Goal: Transaction & Acquisition: Purchase product/service

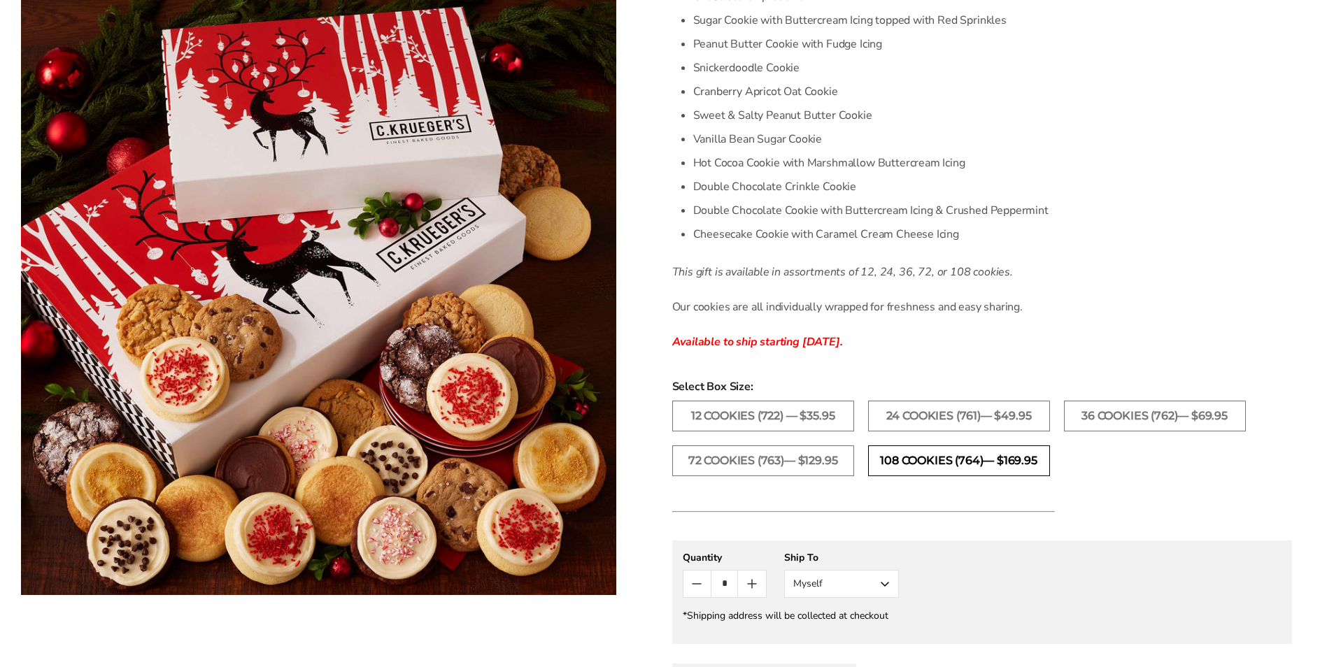
click at [911, 462] on label "108 Cookies (764)— $169.95" at bounding box center [959, 460] width 182 height 31
click at [724, 459] on label "72 Cookies (763)— $129.95" at bounding box center [763, 460] width 182 height 31
click at [1183, 413] on label "36 Cookies (762)— $69.95" at bounding box center [1155, 416] width 182 height 31
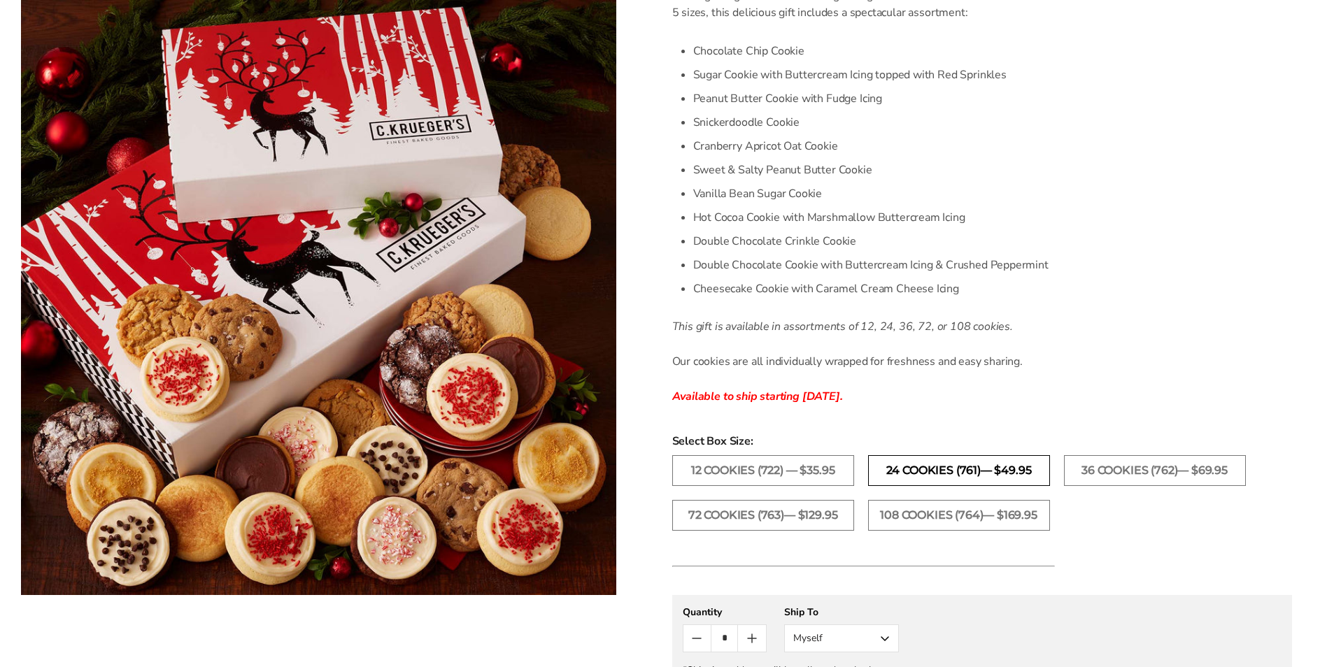
scroll to position [420, 0]
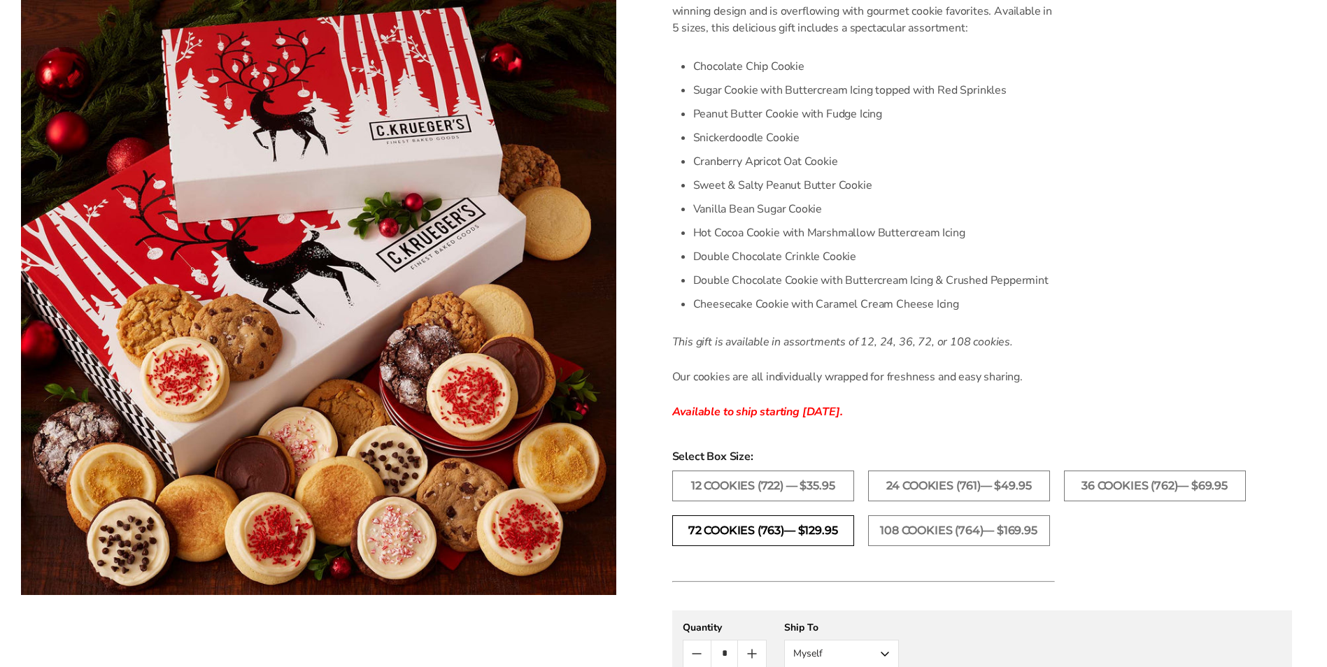
click at [806, 538] on label "72 Cookies (763)— $129.95" at bounding box center [763, 530] width 182 height 31
click at [904, 534] on label "108 Cookies (764)— $169.95" at bounding box center [959, 530] width 182 height 31
click at [796, 534] on label "72 Cookies (763)— $129.95" at bounding box center [763, 530] width 182 height 31
click at [1011, 535] on label "108 Cookies (764)— $169.95" at bounding box center [959, 530] width 182 height 31
click at [818, 534] on label "72 Cookies (763)— $129.95" at bounding box center [763, 530] width 182 height 31
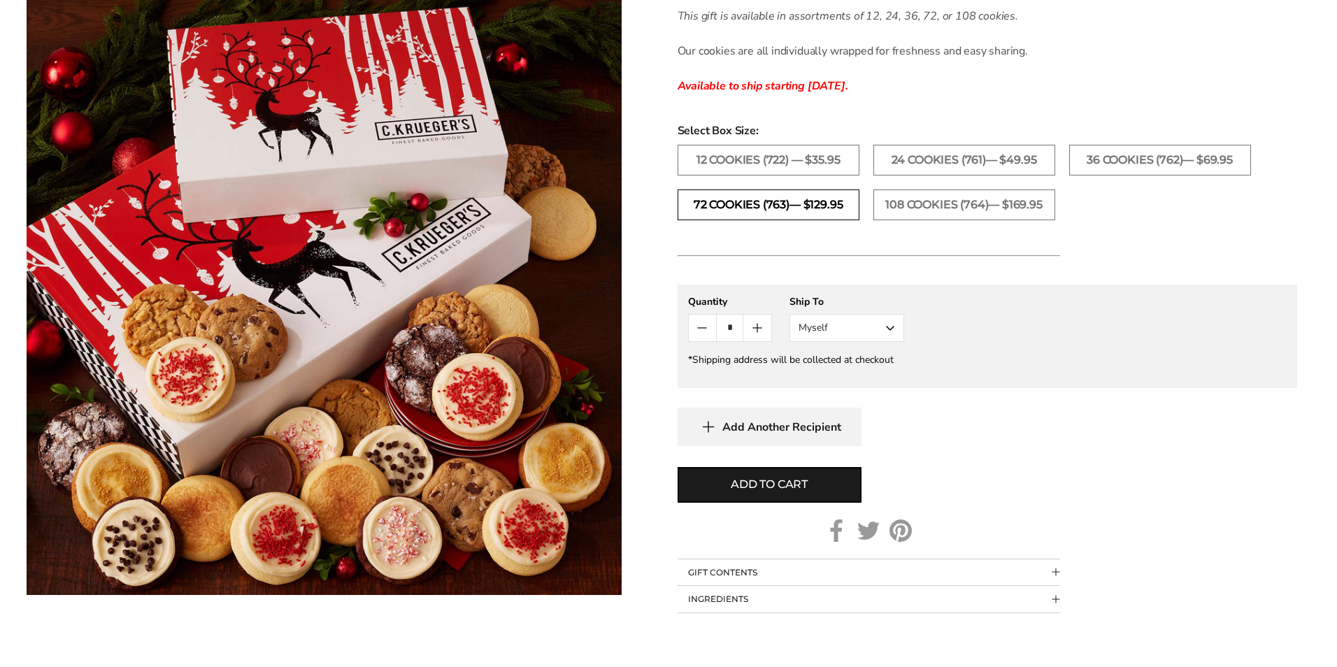
scroll to position [769, 0]
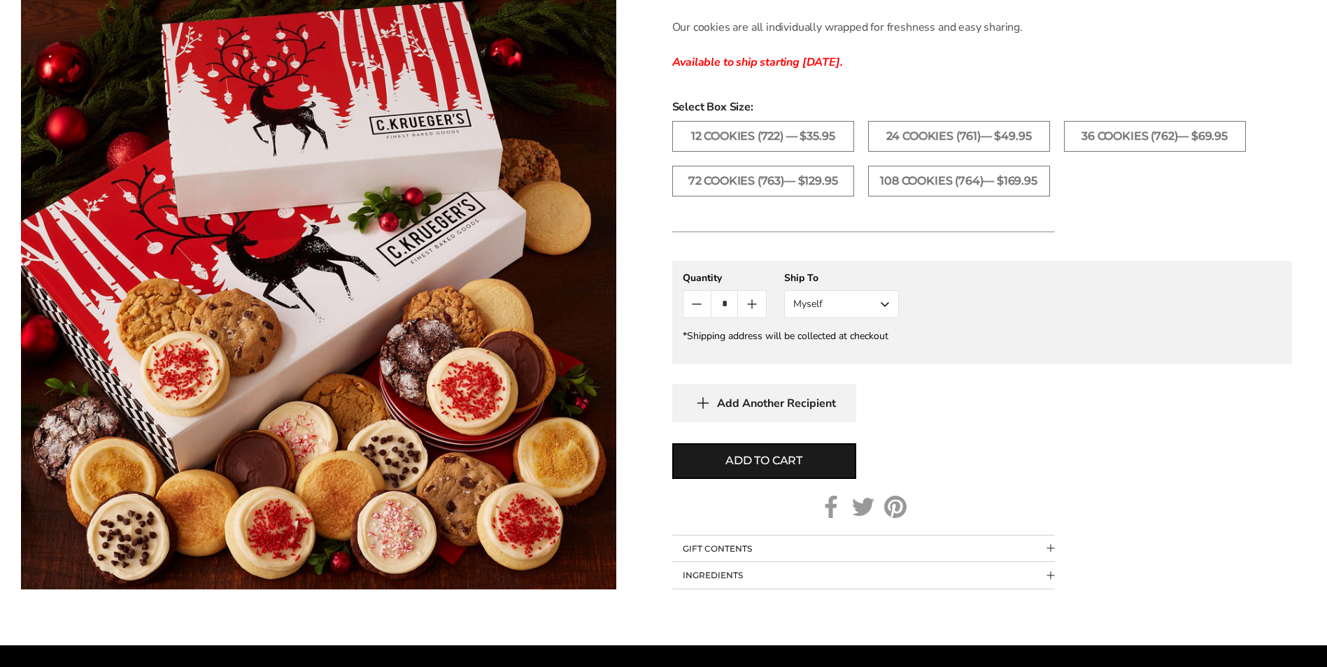
click at [727, 296] on input "*" at bounding box center [724, 304] width 27 height 27
click at [892, 374] on div "**********" at bounding box center [982, 342] width 620 height 162
click at [919, 180] on label "108 Cookies (764)— $169.95" at bounding box center [959, 181] width 182 height 31
click at [743, 467] on span "Add to cart" at bounding box center [763, 460] width 77 height 17
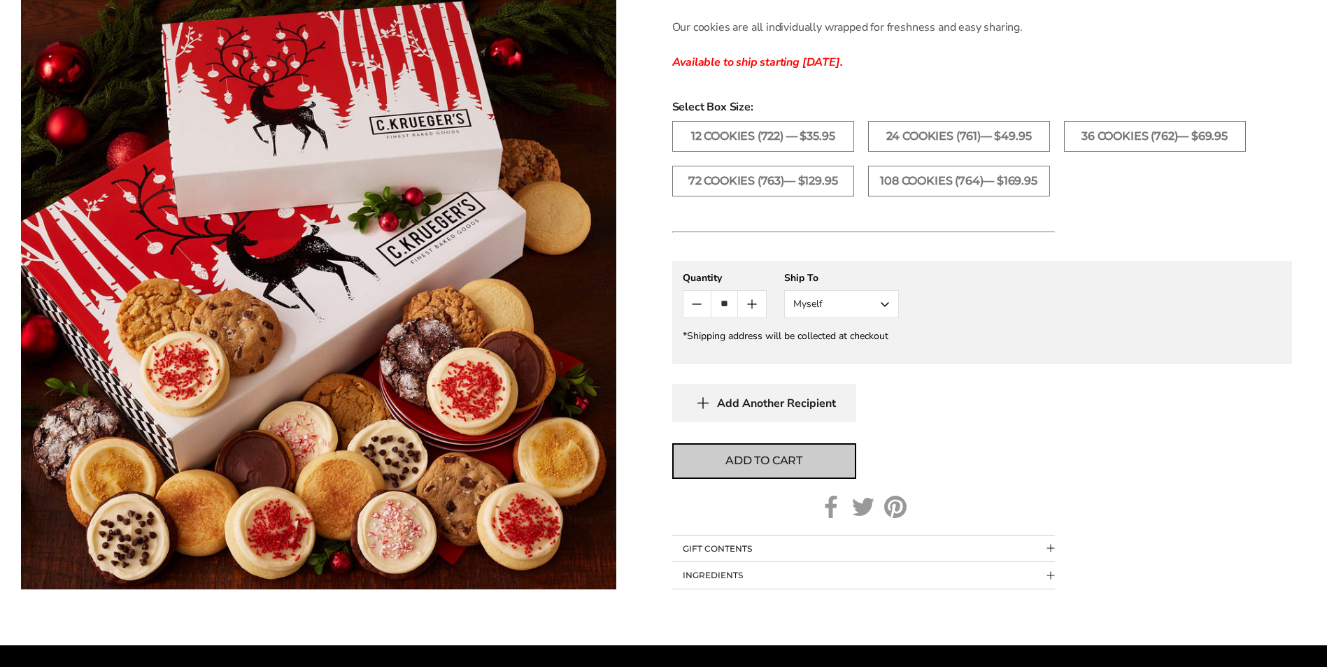
type input "*"
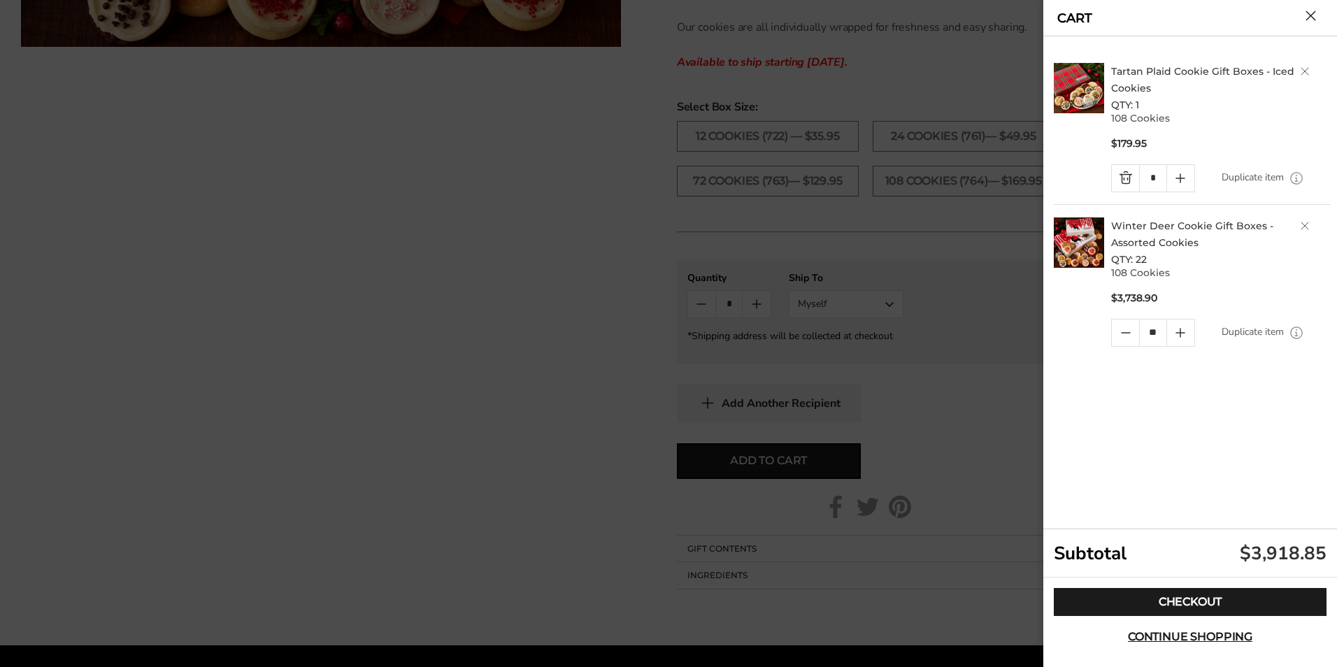
click at [1299, 70] on h2 "Tartan Plaid Cookie Gift Boxes - Iced Cookies QTY: 1" at bounding box center [1221, 88] width 220 height 50
click at [1305, 73] on link "Delete product" at bounding box center [1305, 71] width 8 height 8
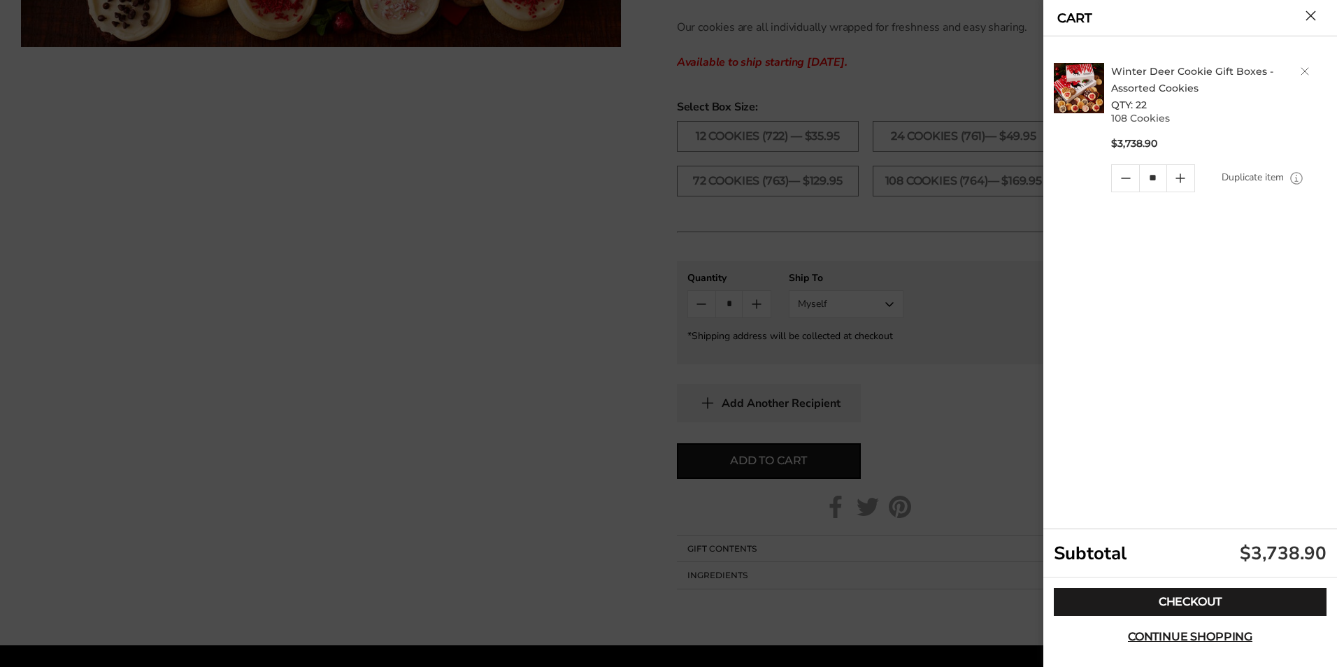
click at [1178, 178] on icon "Quantity plus button" at bounding box center [1180, 178] width 8 height 0
click at [1181, 179] on icon "Quantity plus button" at bounding box center [1181, 178] width 0 height 8
click at [1183, 180] on icon "Quantity plus button" at bounding box center [1180, 178] width 17 height 17
click at [1181, 178] on icon "Quantity plus button" at bounding box center [1181, 178] width 0 height 8
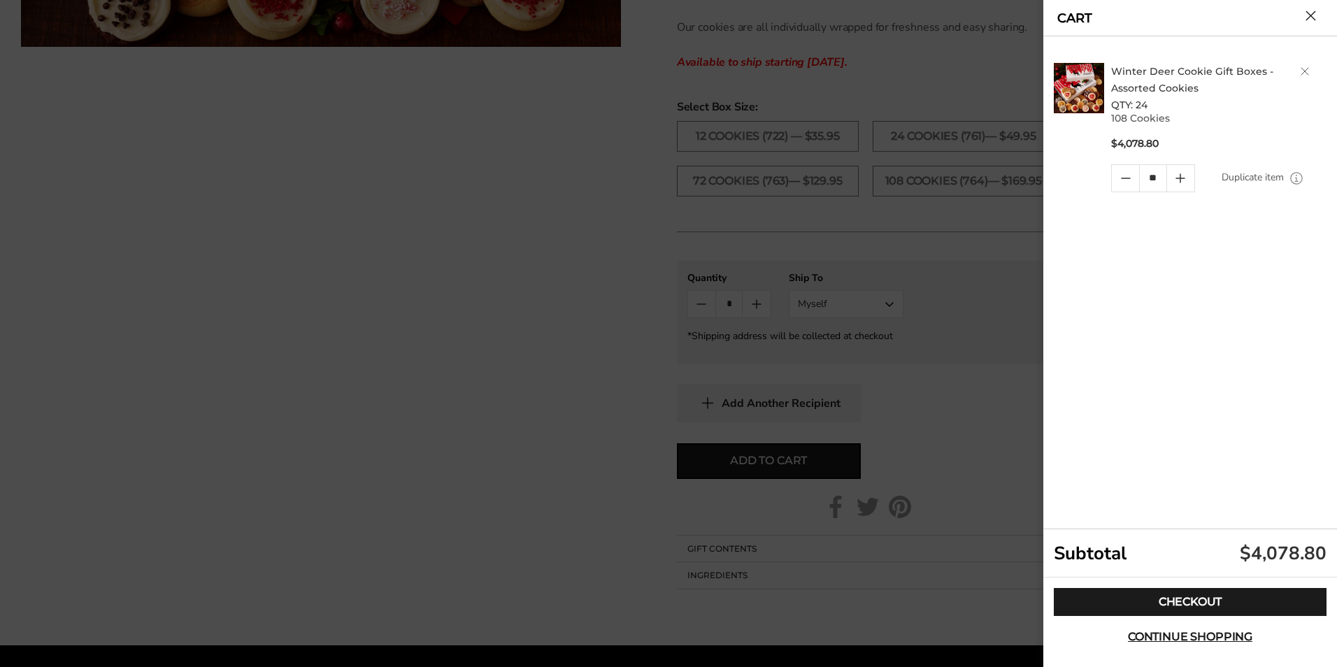
click at [1103, 350] on div "Winter Deer Cookie Gift Boxes - Assorted Cookies QTY: 24 108 Cookies $4,078.80 …" at bounding box center [1192, 282] width 277 height 493
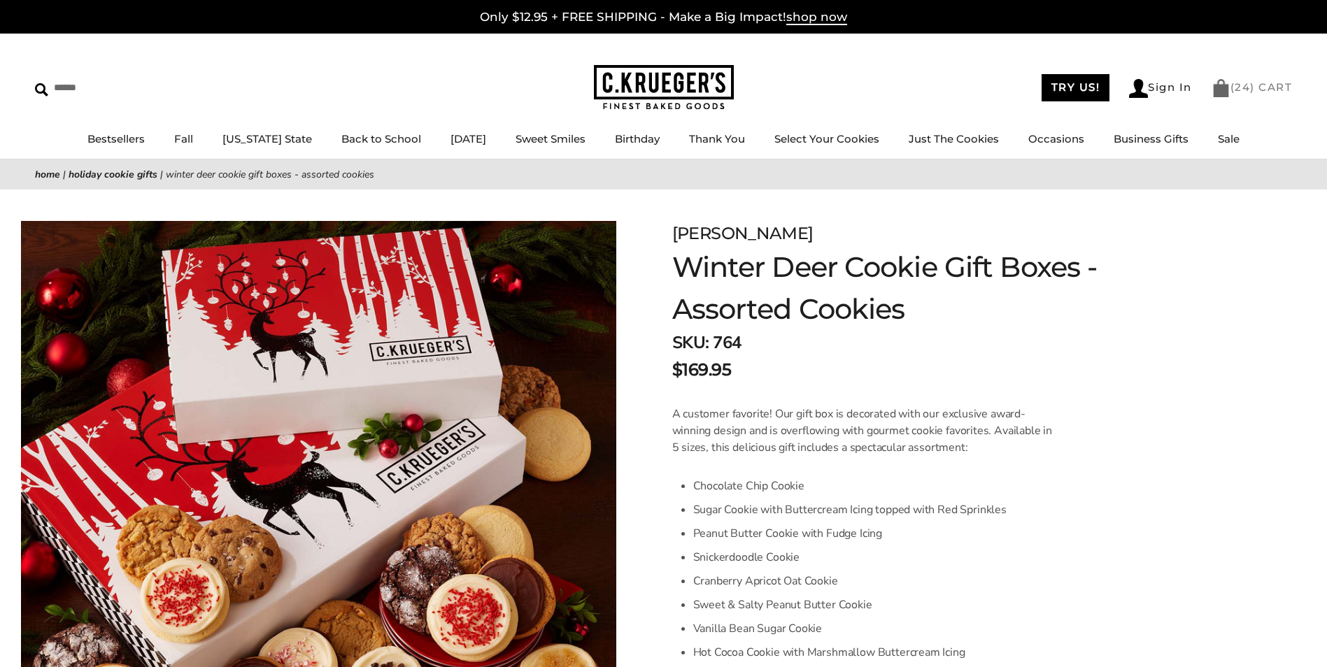
click at [1267, 92] on link "( 24 ) CART" at bounding box center [1251, 86] width 81 height 13
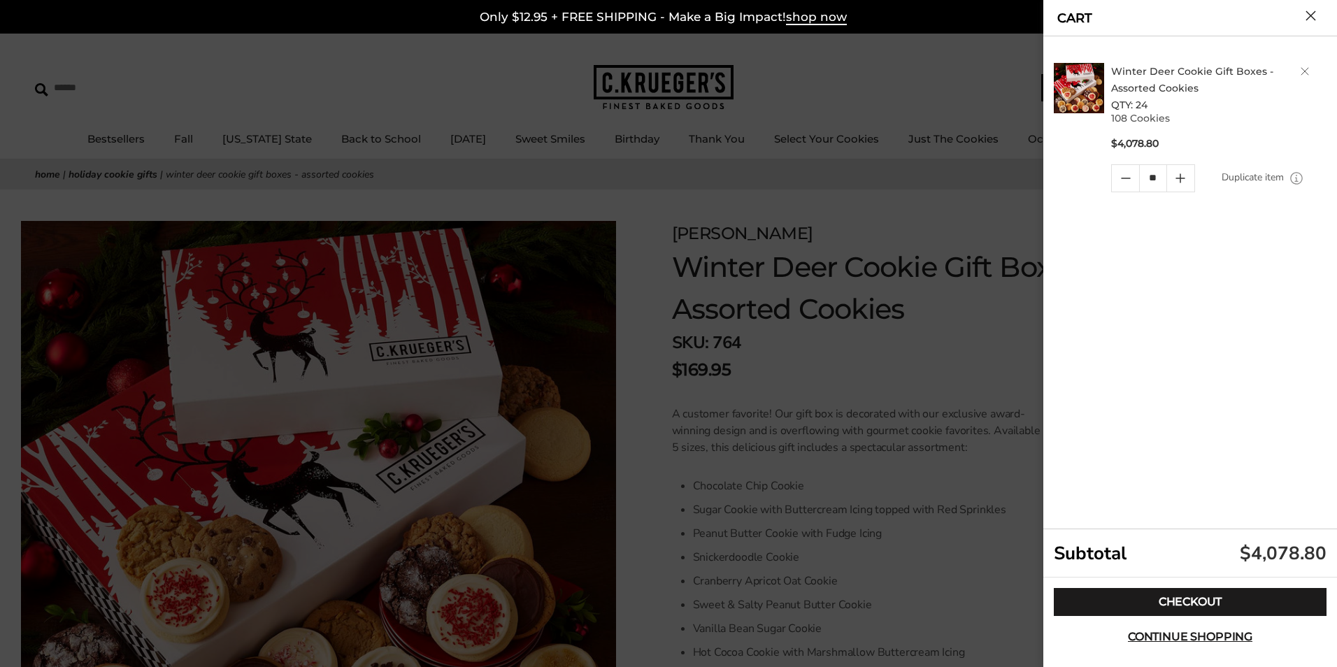
click at [1184, 176] on icon "Quantity plus button" at bounding box center [1180, 178] width 17 height 17
click at [1180, 183] on icon "Quantity plus button" at bounding box center [1180, 178] width 17 height 17
click at [1304, 71] on link "Delete product" at bounding box center [1305, 71] width 8 height 8
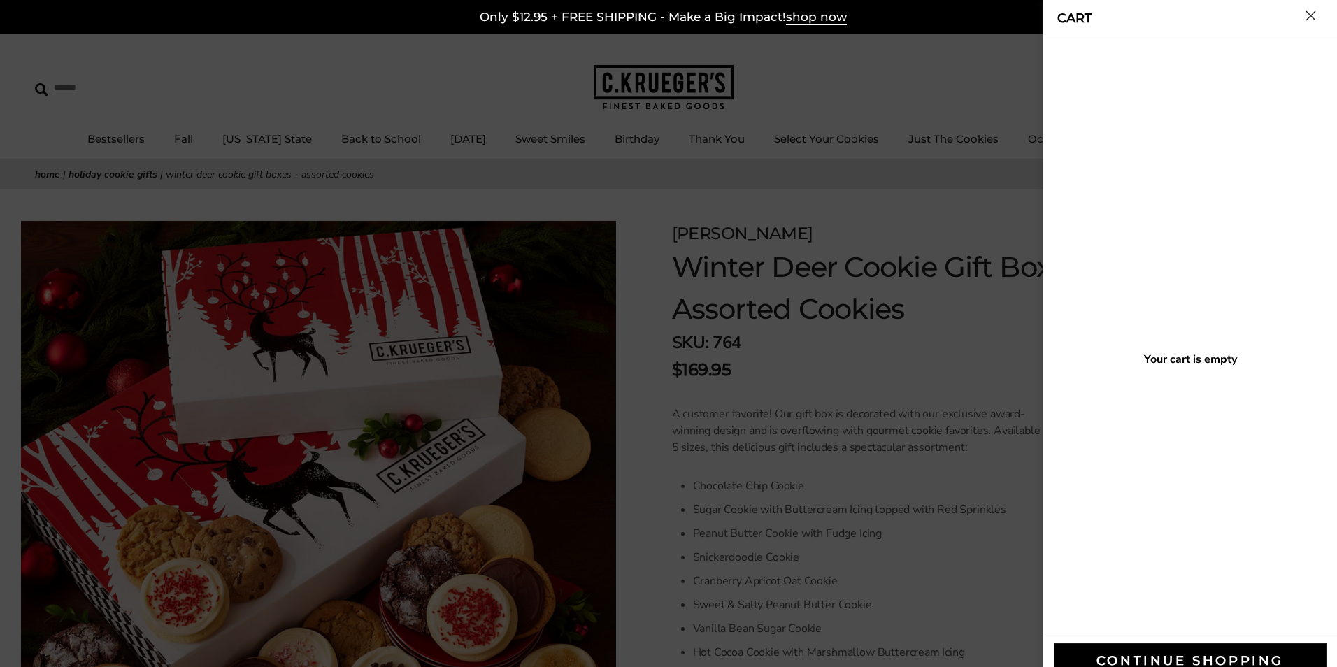
click at [924, 400] on div at bounding box center [668, 333] width 1337 height 667
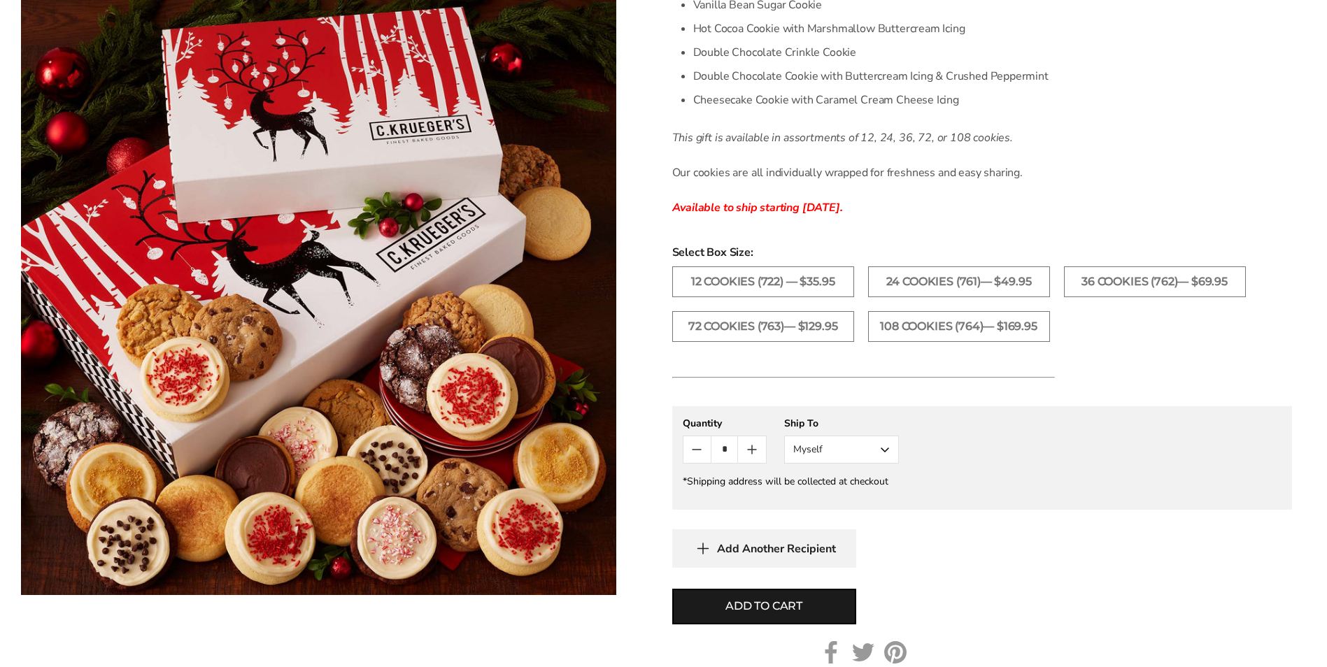
scroll to position [629, 0]
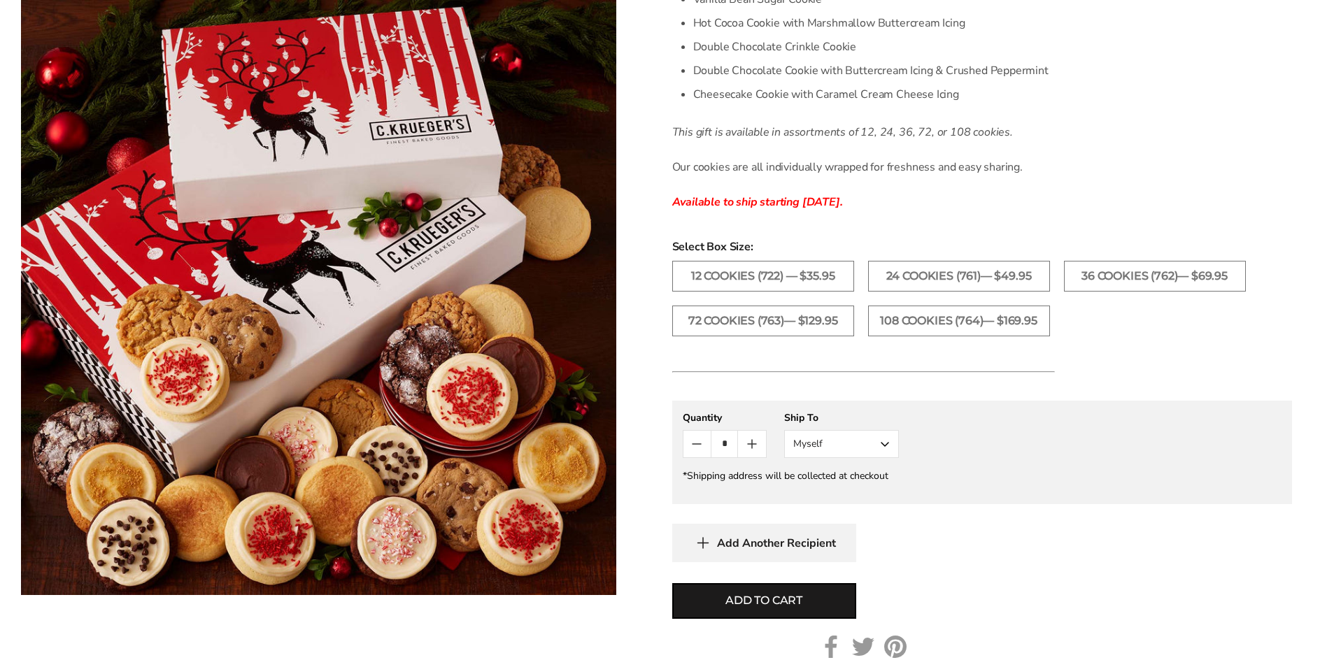
click at [723, 450] on input "*" at bounding box center [724, 444] width 27 height 27
click at [724, 448] on input "*" at bounding box center [724, 444] width 27 height 27
click at [672, 583] on button "Add to cart" at bounding box center [764, 601] width 184 height 36
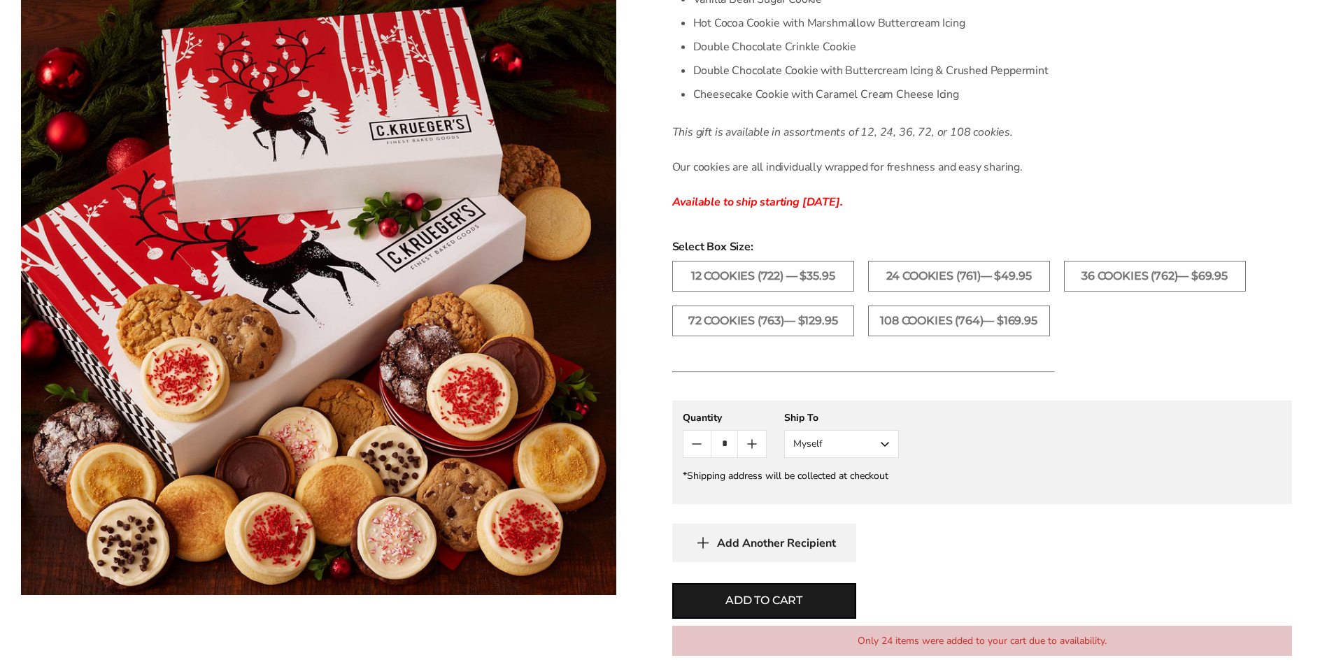
click at [724, 448] on input "*" at bounding box center [724, 444] width 27 height 27
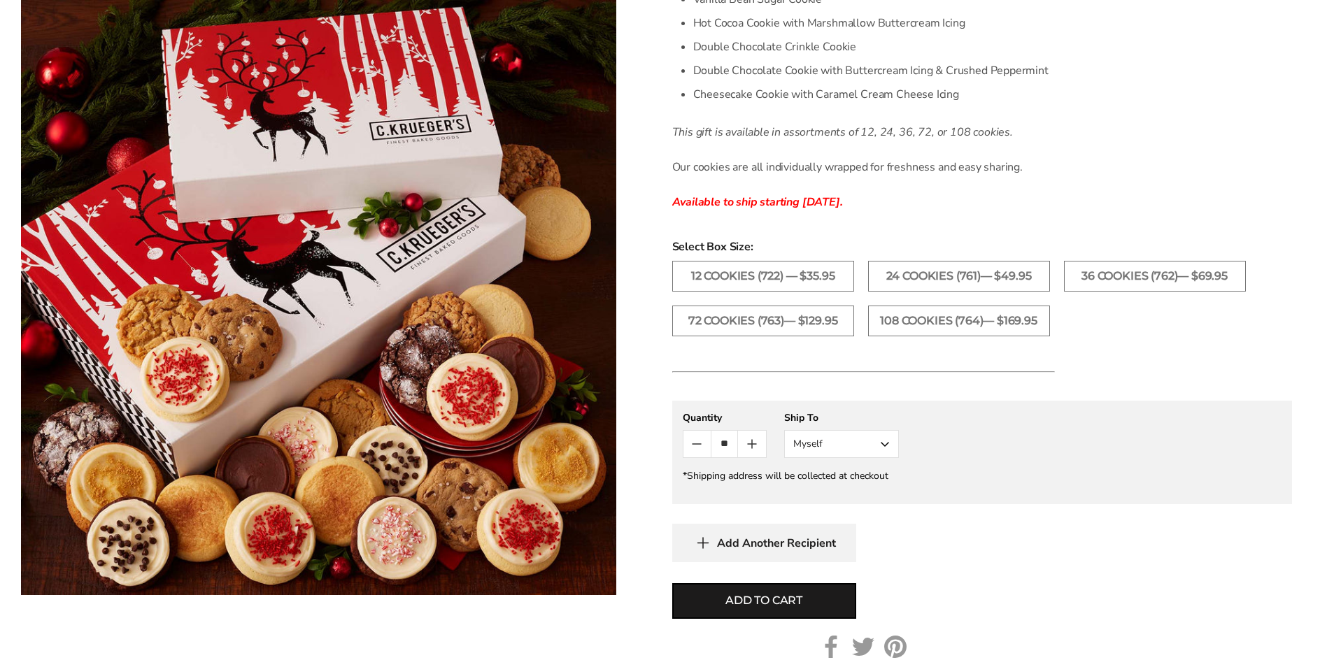
click at [1009, 573] on form "C.KRUEGER'S Winter Deer Cookie Gift Boxes - Assorted Cookies SKU: 764 $169.95 /…" at bounding box center [982, 161] width 620 height 1138
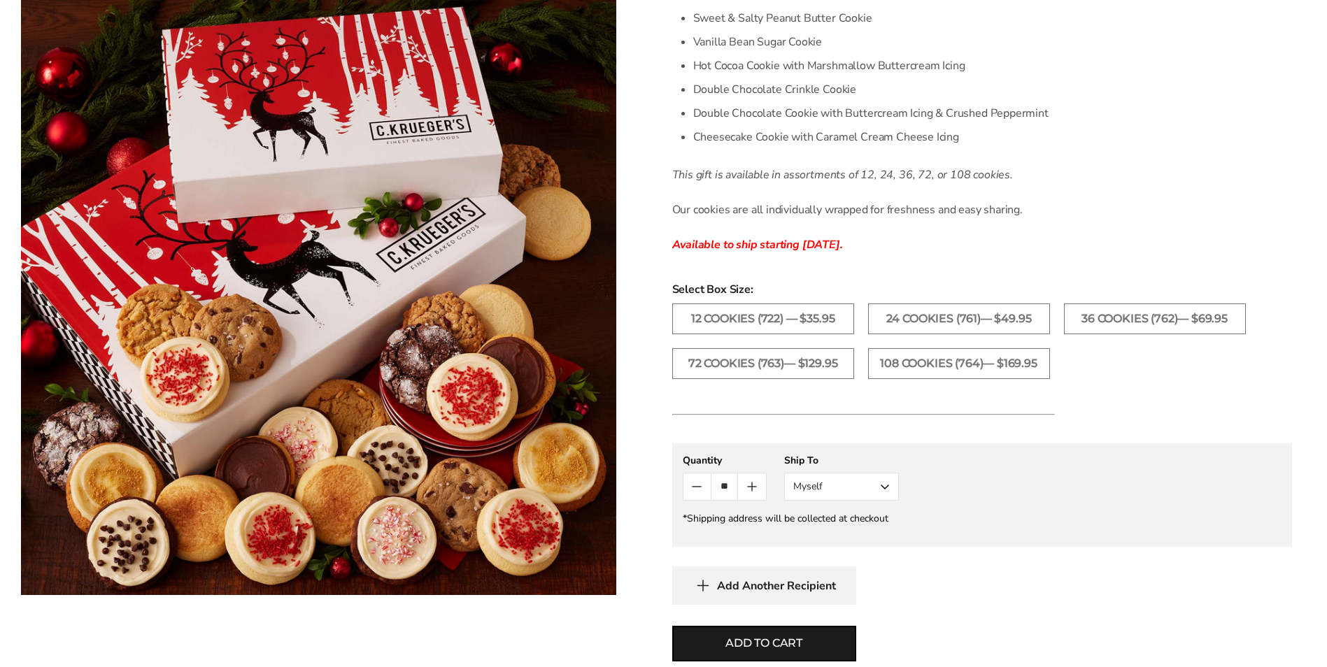
scroll to position [909, 0]
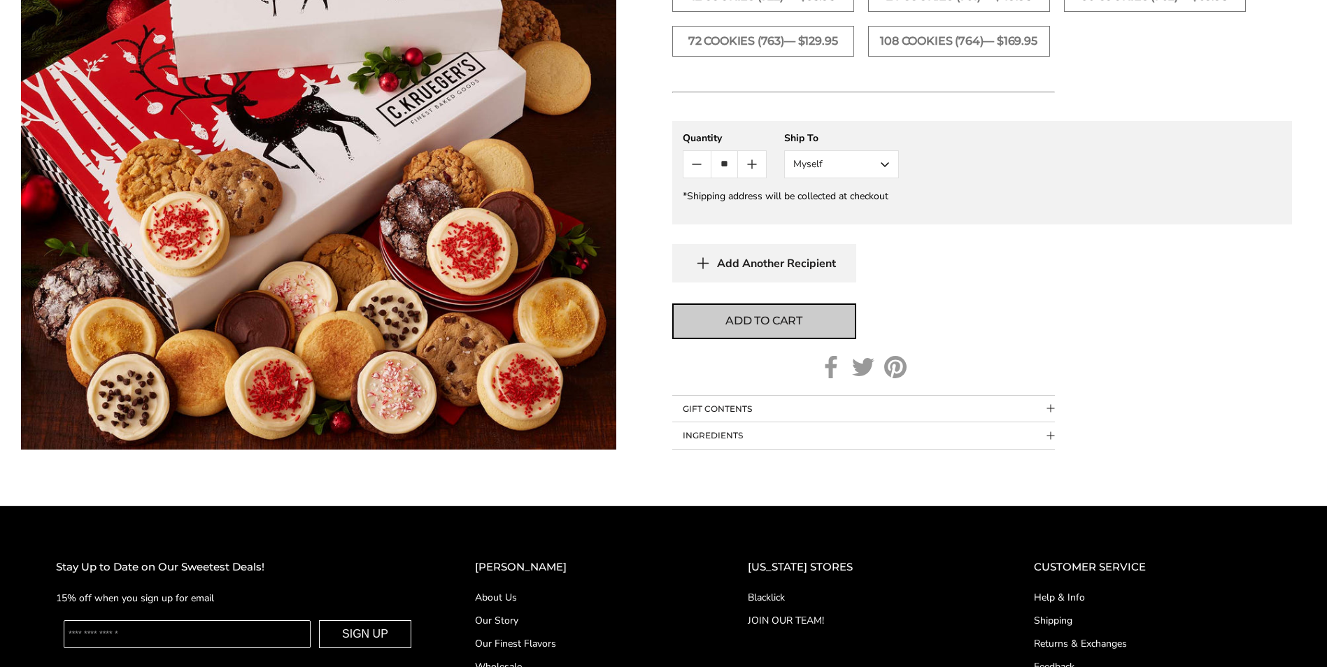
click at [775, 315] on span "Add to cart" at bounding box center [763, 321] width 77 height 17
type input "*"
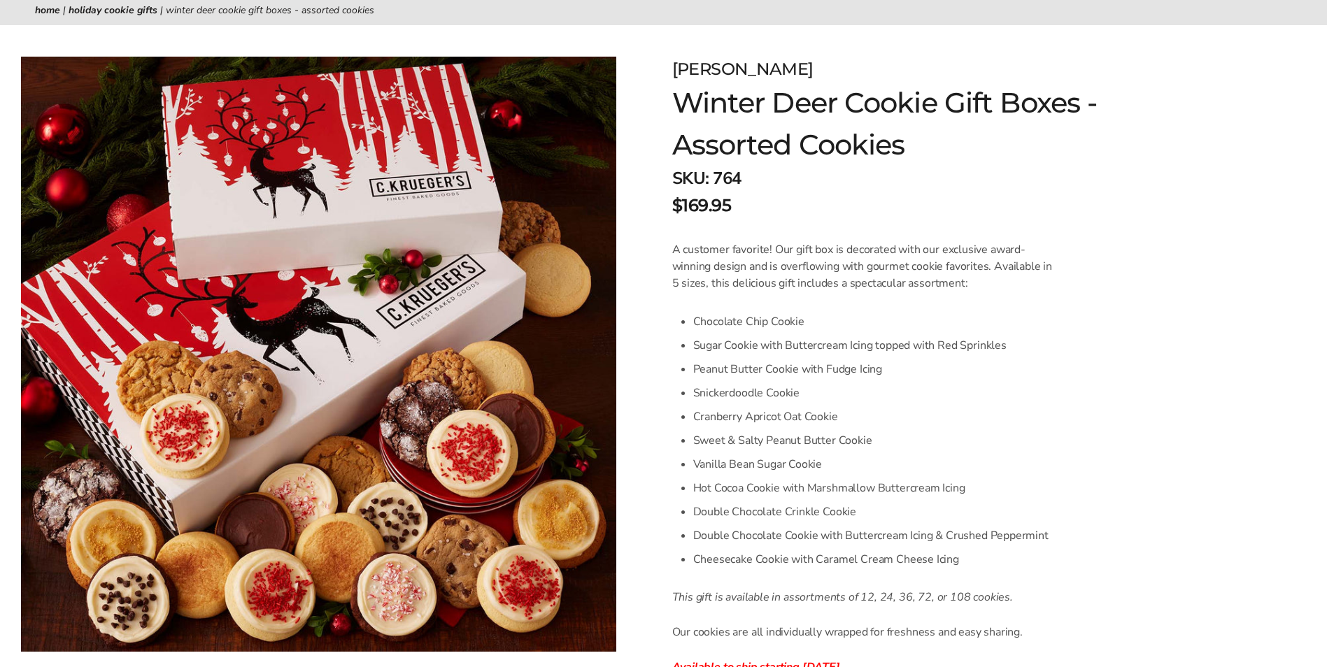
scroll to position [0, 0]
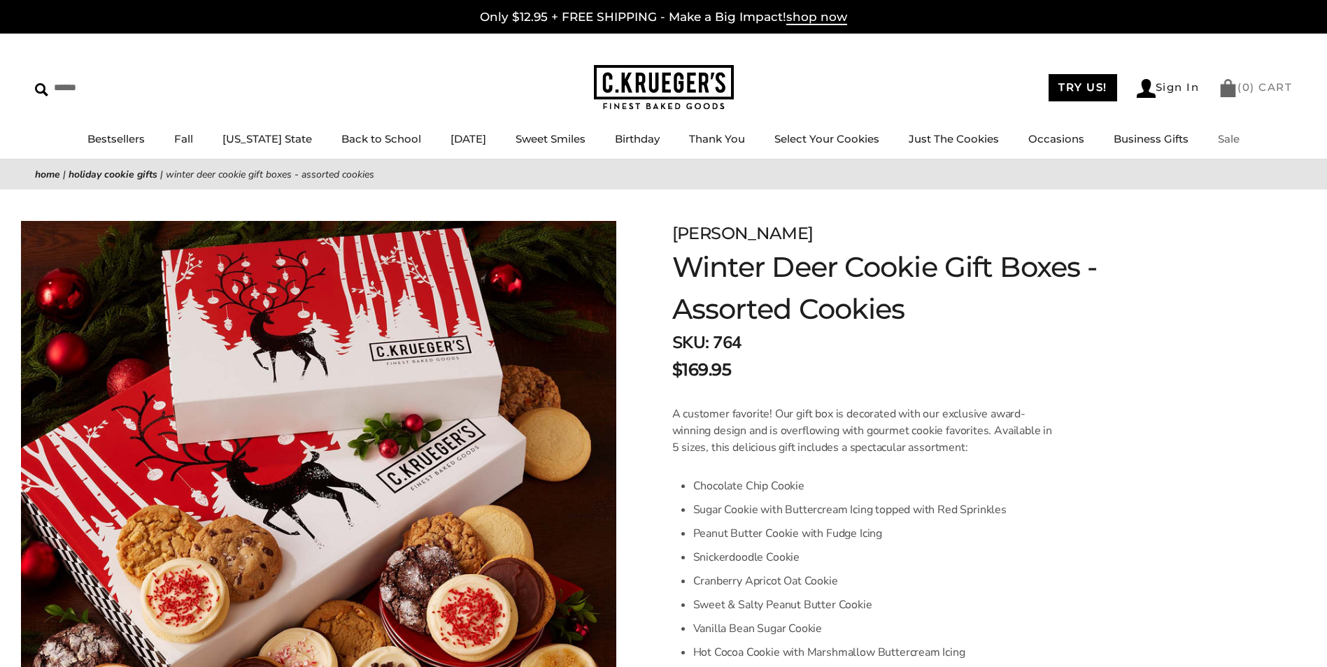
click at [1240, 86] on link "( 0 ) CART" at bounding box center [1254, 86] width 73 height 13
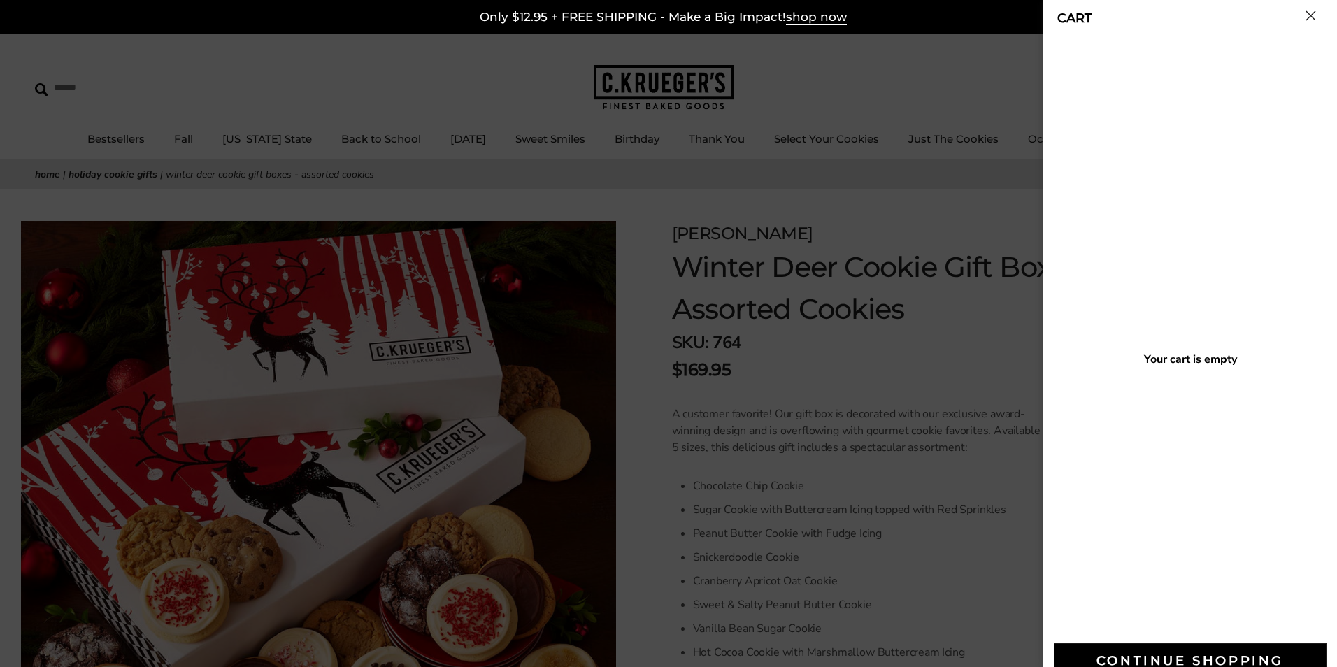
click at [1314, 13] on button "Close cart" at bounding box center [1311, 15] width 10 height 10
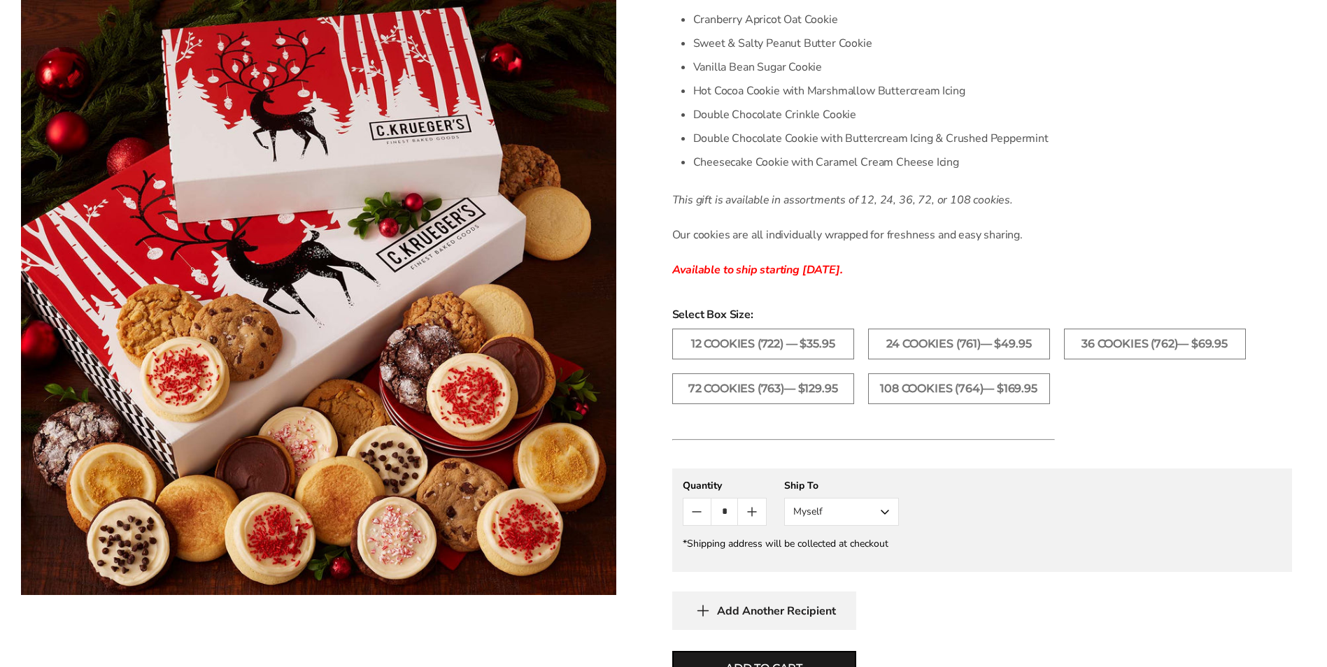
scroll to position [699, 0]
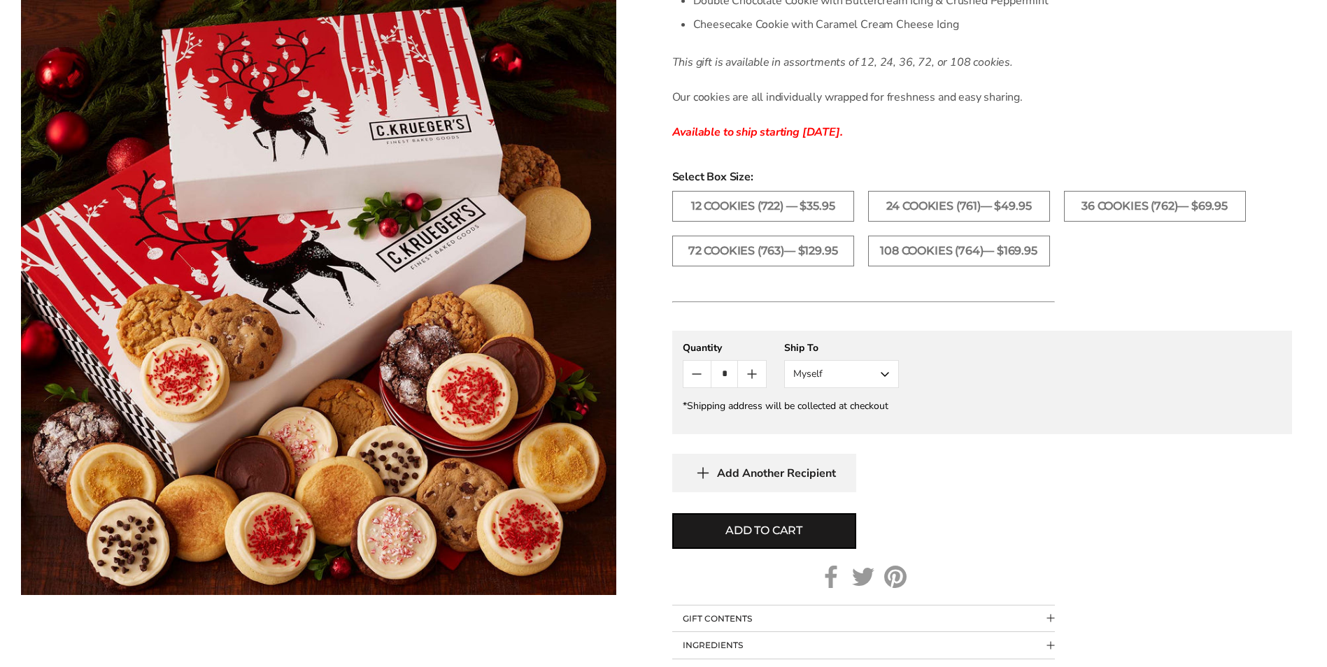
click at [722, 378] on input "*" at bounding box center [724, 374] width 27 height 27
click at [672, 513] on button "Add to cart" at bounding box center [764, 531] width 184 height 36
type input "*"
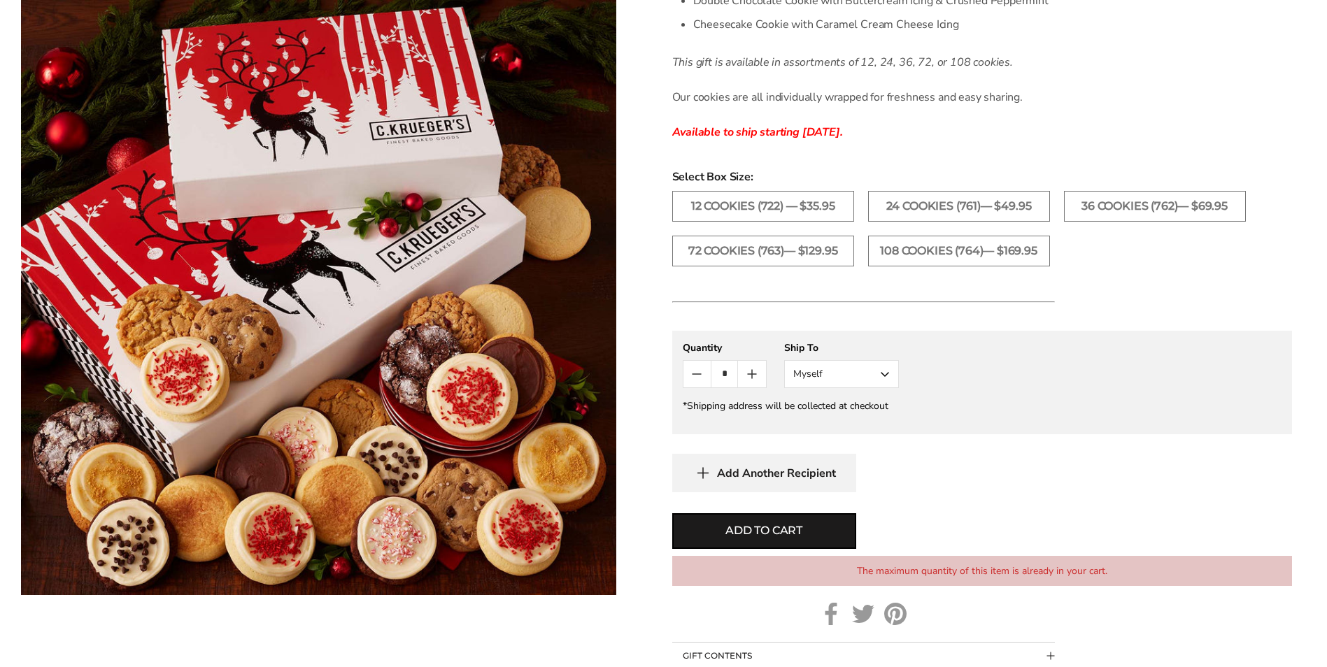
click at [727, 378] on input "*" at bounding box center [724, 374] width 27 height 27
